Goal: Information Seeking & Learning: Learn about a topic

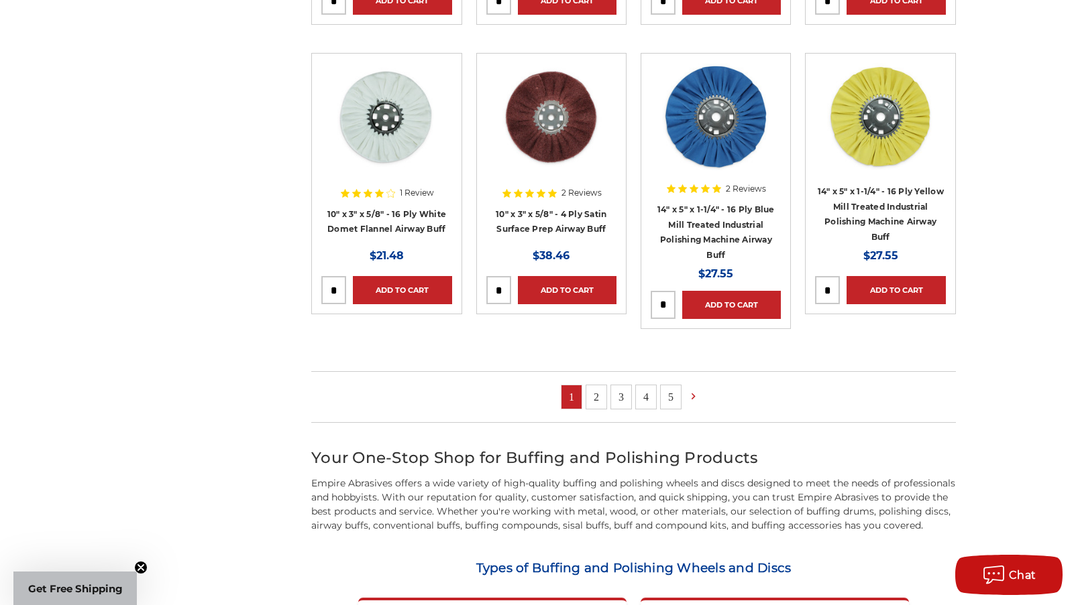
scroll to position [1207, 0]
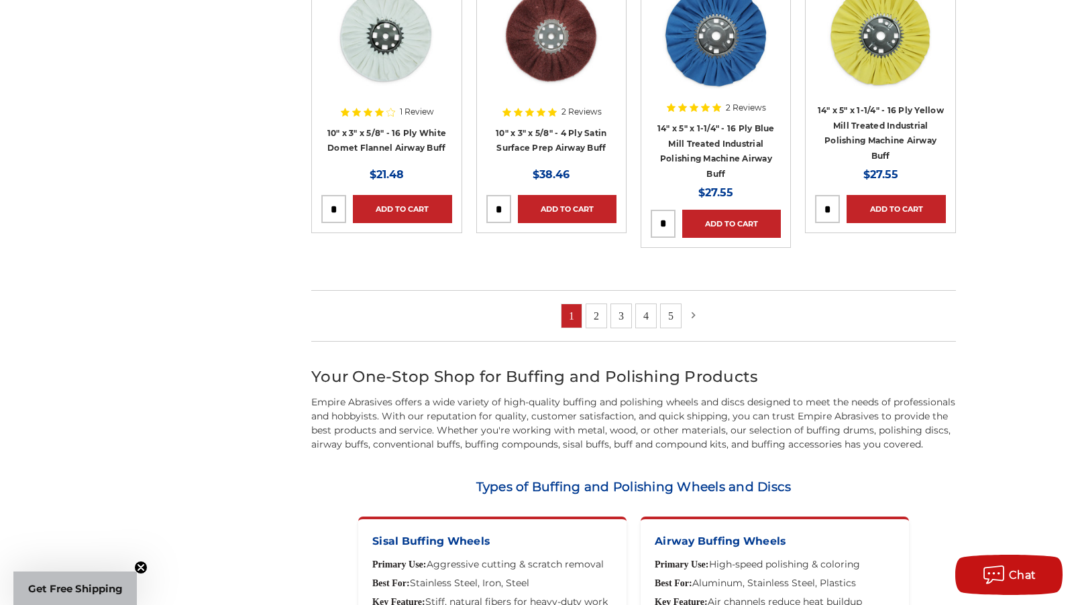
click at [689, 314] on icon at bounding box center [693, 315] width 13 height 15
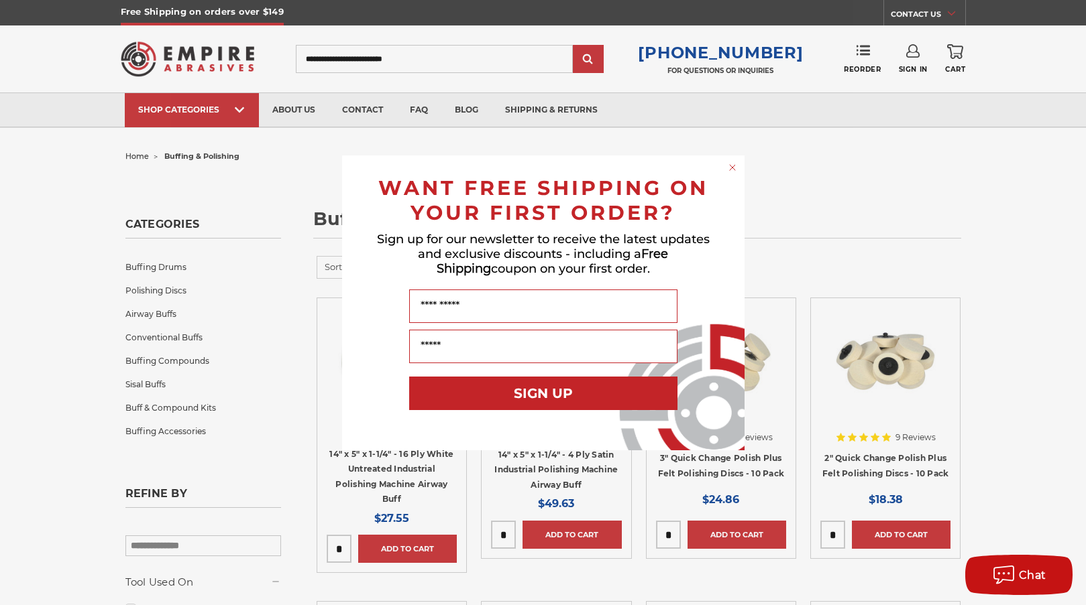
click at [739, 164] on form "WANT FREE SHIPPING ON YOUR FIRST ORDER? Sign up for our newsletter to receive t…" at bounding box center [543, 303] width 402 height 295
click at [729, 171] on circle "Close dialog" at bounding box center [732, 167] width 13 height 13
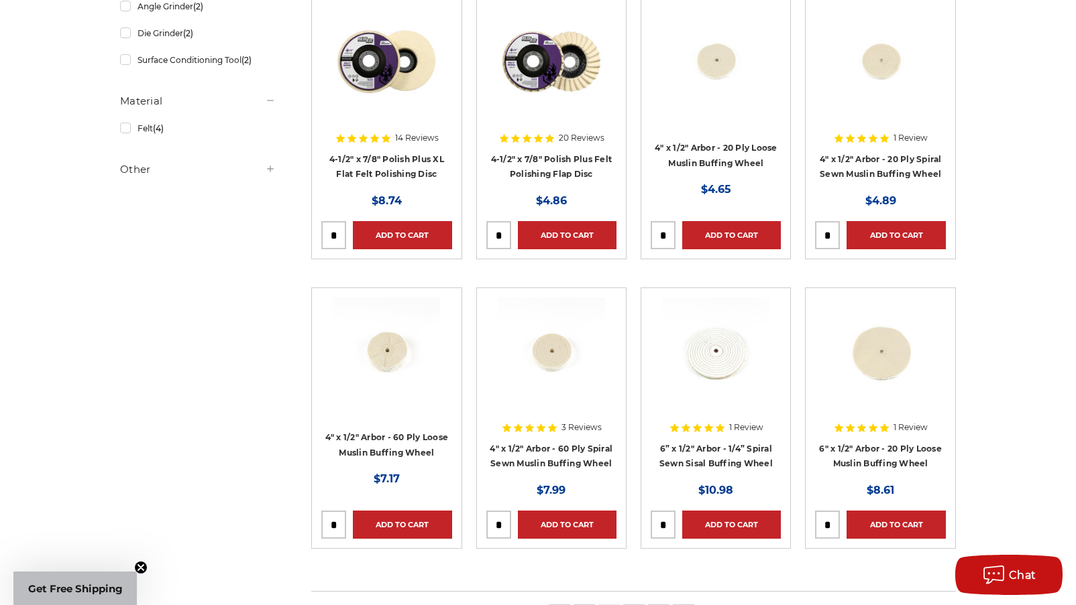
scroll to position [955, 0]
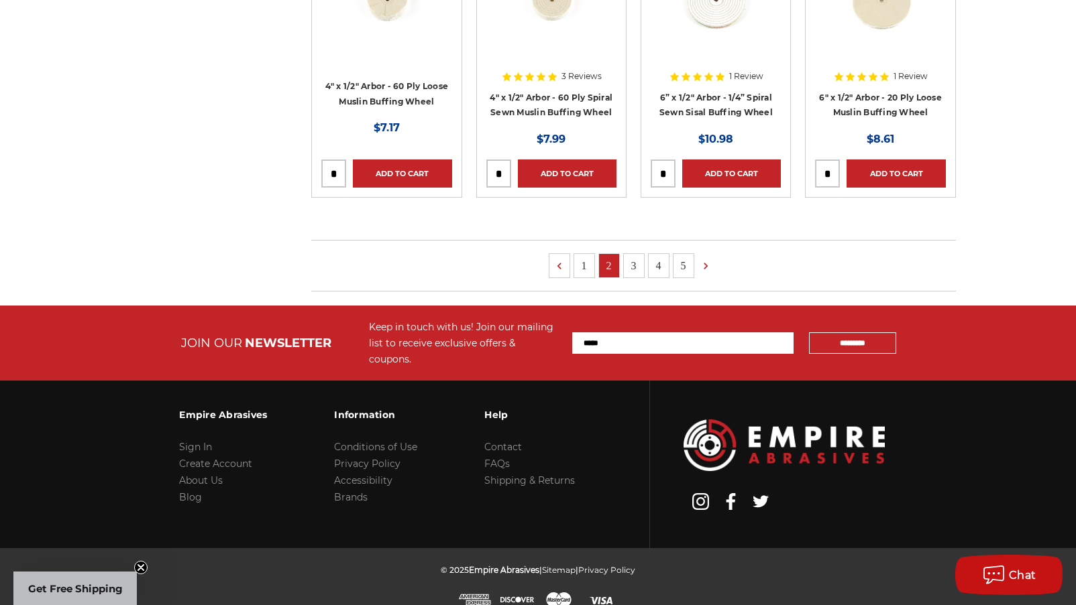
click at [666, 263] on link "4" at bounding box center [658, 265] width 20 height 23
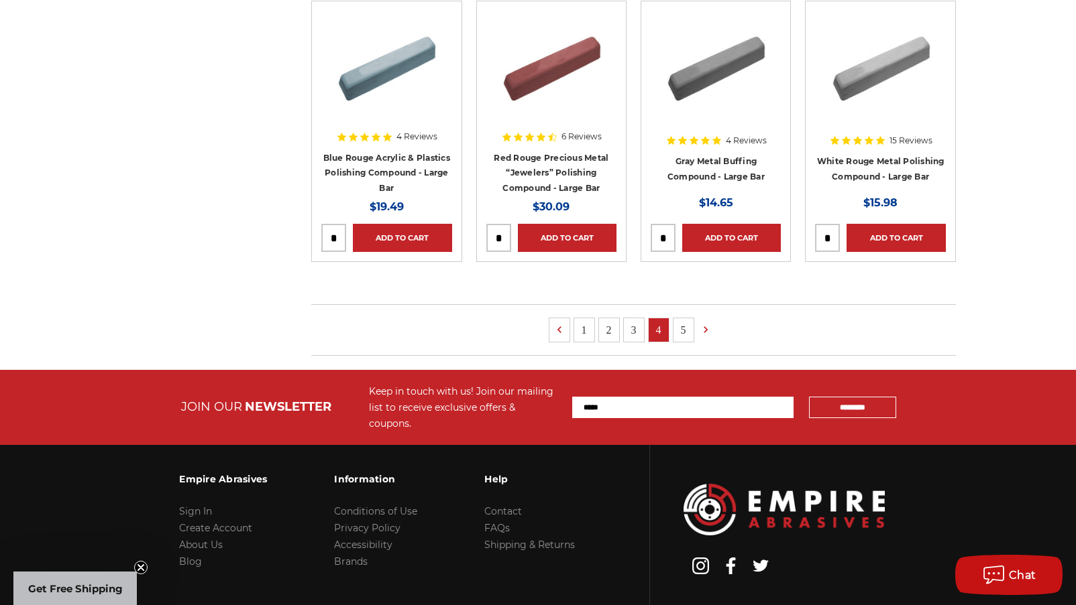
scroll to position [941, 0]
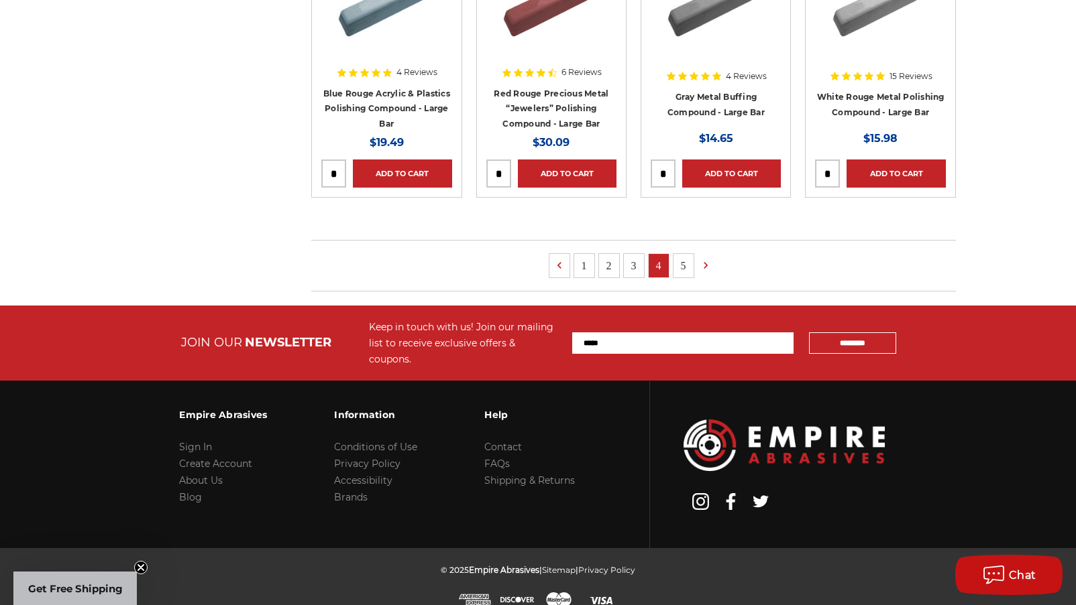
click at [689, 262] on link "5" at bounding box center [683, 265] width 20 height 23
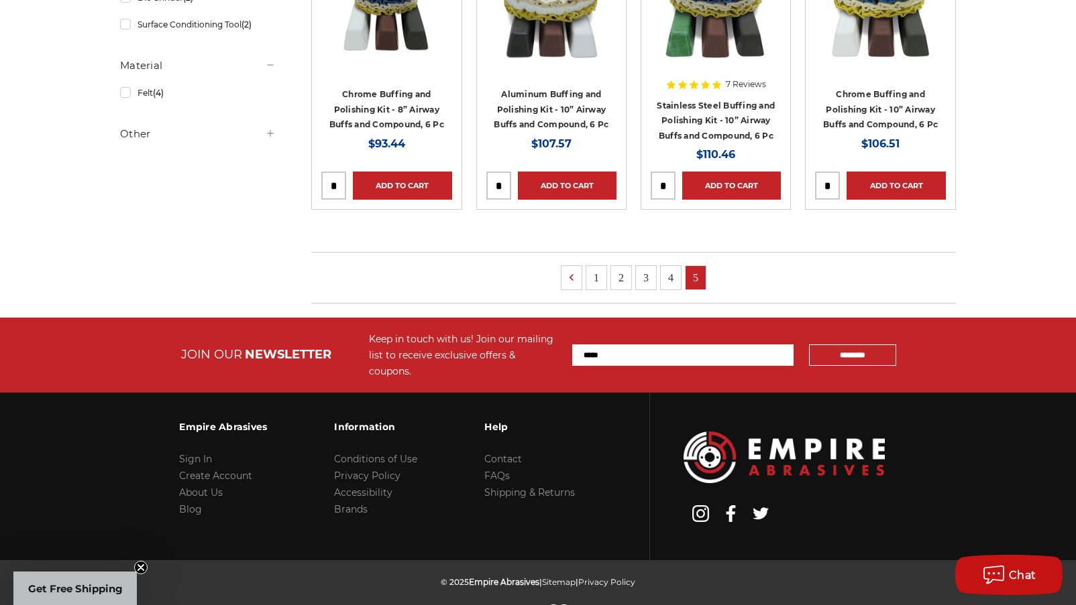
scroll to position [651, 0]
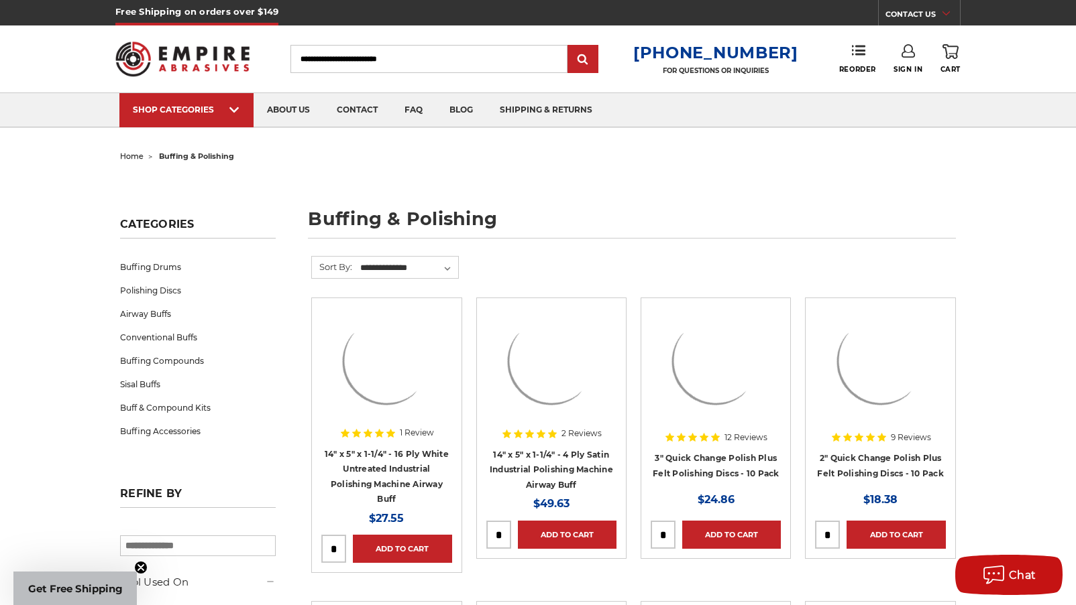
scroll to position [955, 0]
